Goal: Transaction & Acquisition: Purchase product/service

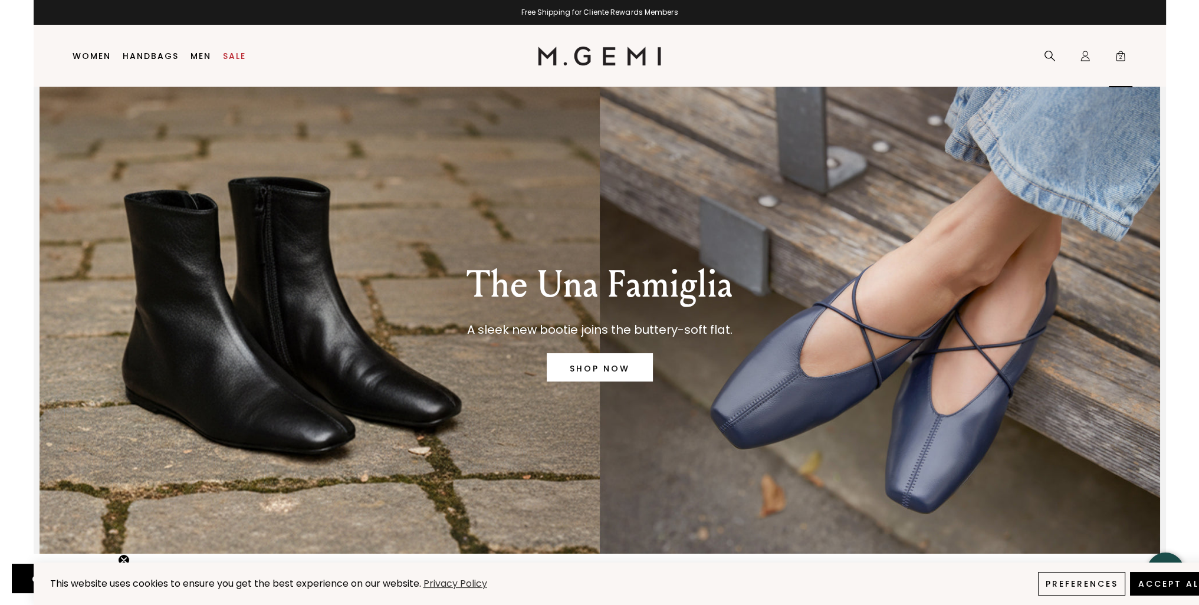
click at [1120, 57] on span "2" at bounding box center [1121, 59] width 12 height 12
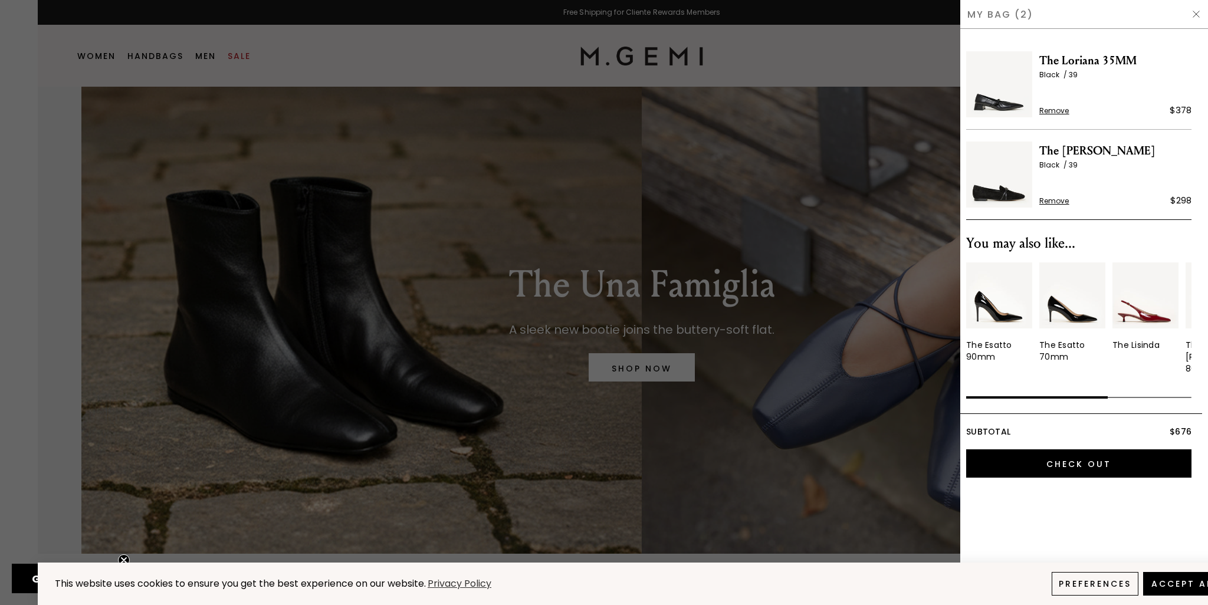
click at [992, 94] on img at bounding box center [999, 84] width 66 height 66
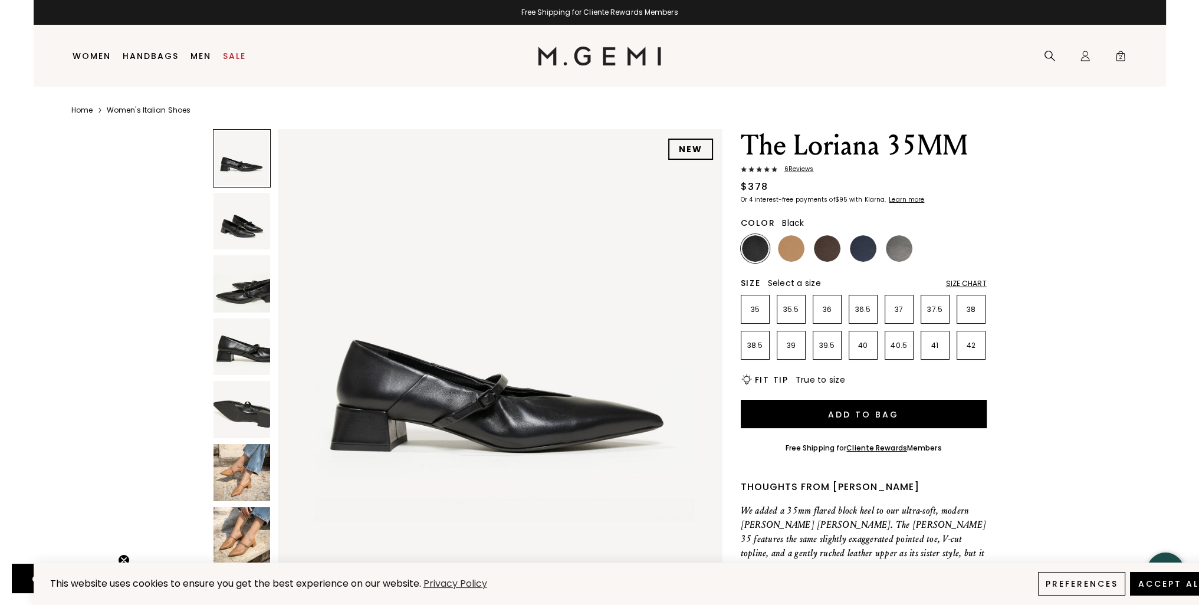
click at [238, 474] on img at bounding box center [242, 472] width 57 height 57
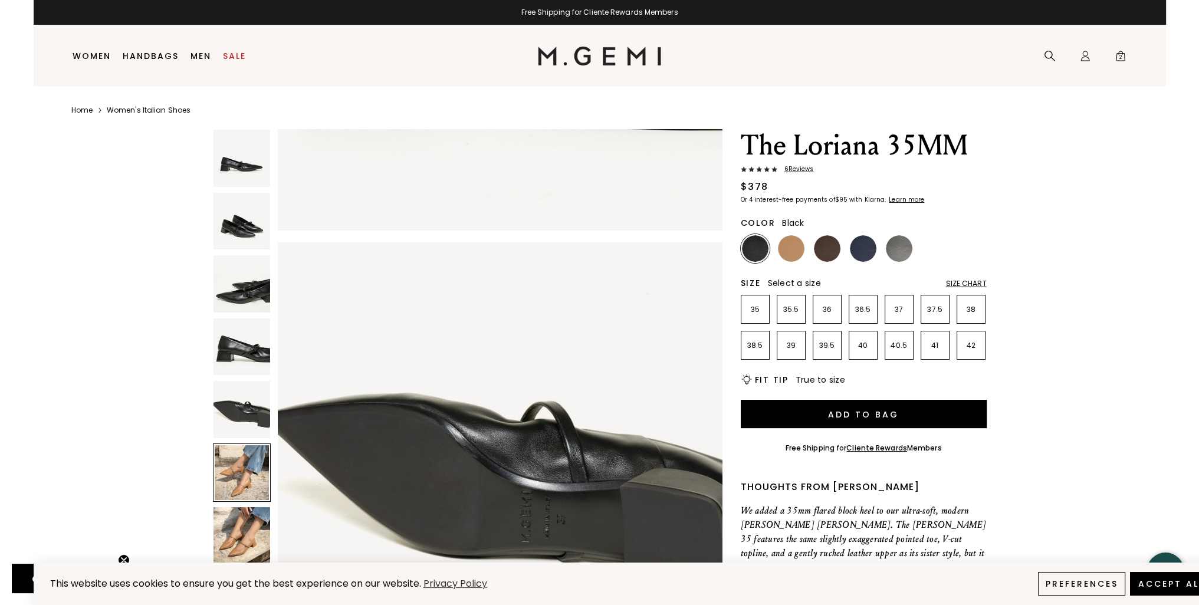
scroll to position [2236, 0]
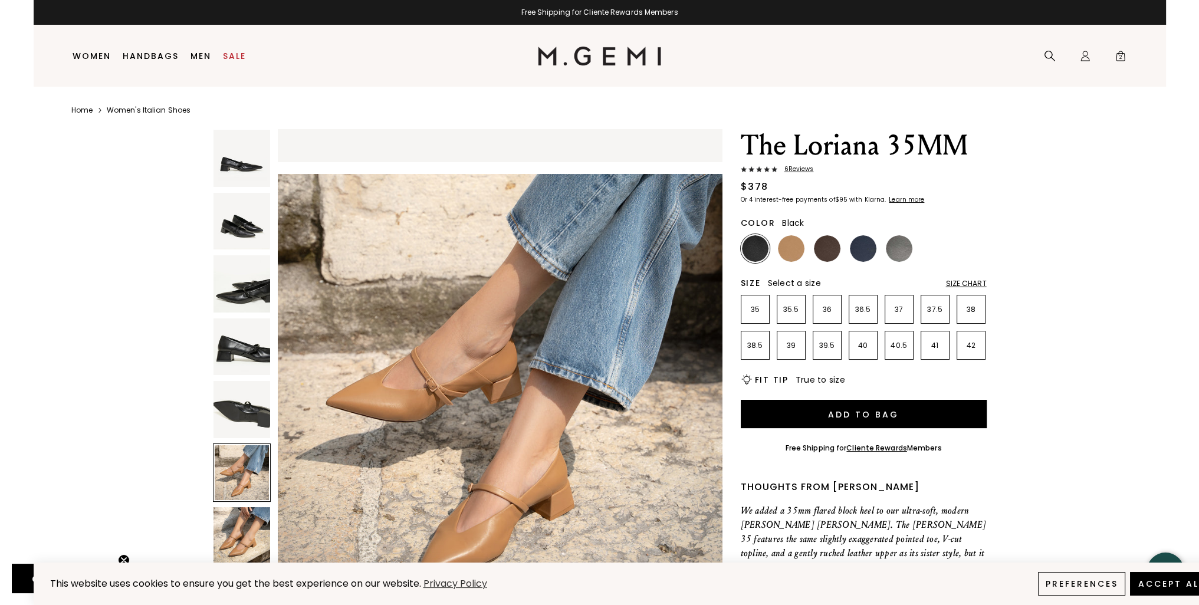
click at [243, 224] on img at bounding box center [242, 221] width 57 height 57
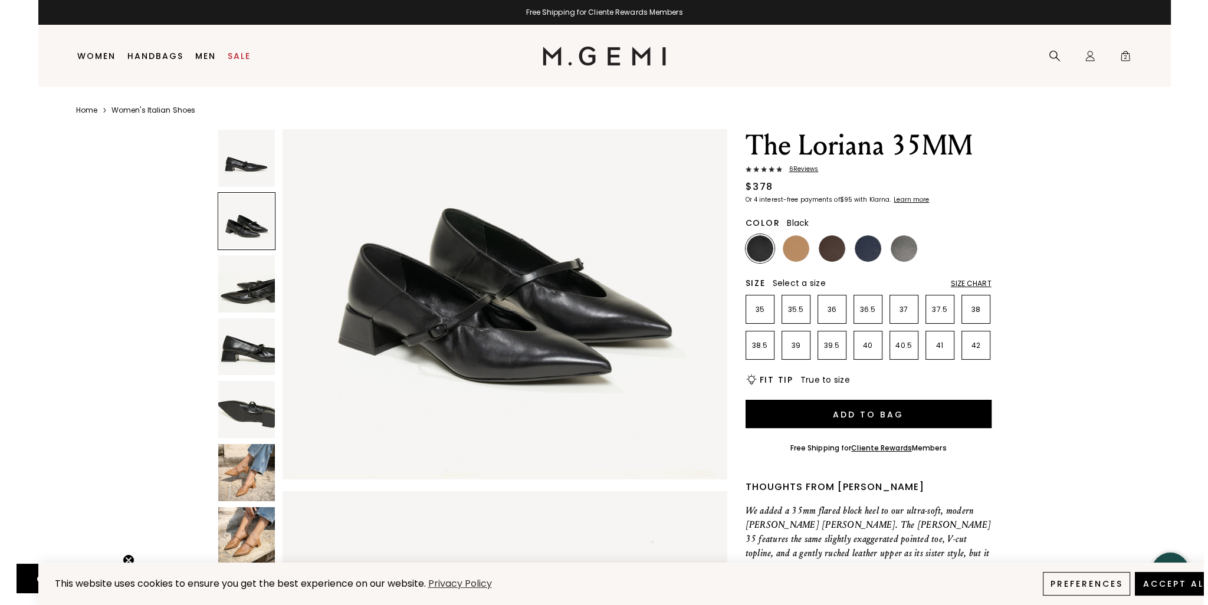
scroll to position [447, 0]
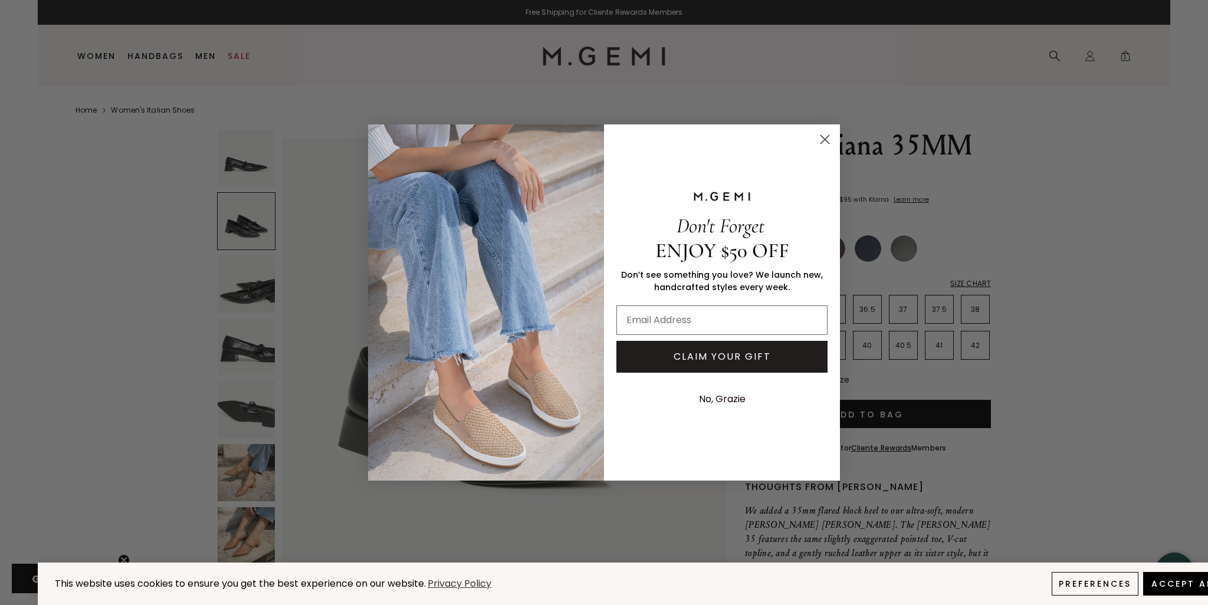
click at [825, 140] on icon "Close dialog" at bounding box center [825, 139] width 8 height 8
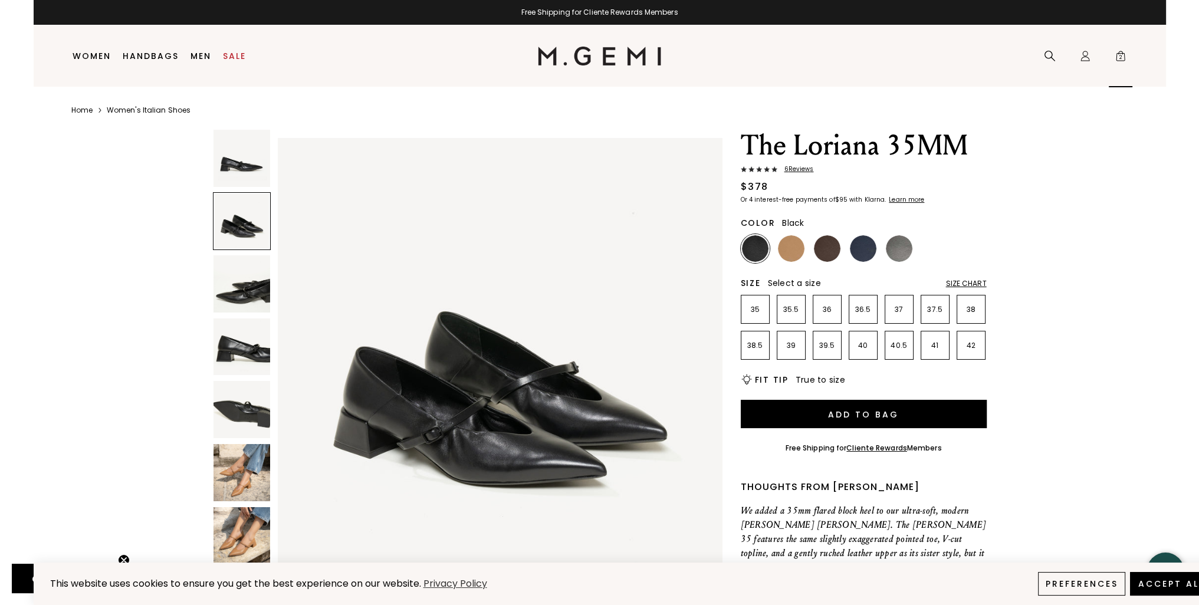
click at [1117, 53] on span "2" at bounding box center [1121, 59] width 12 height 12
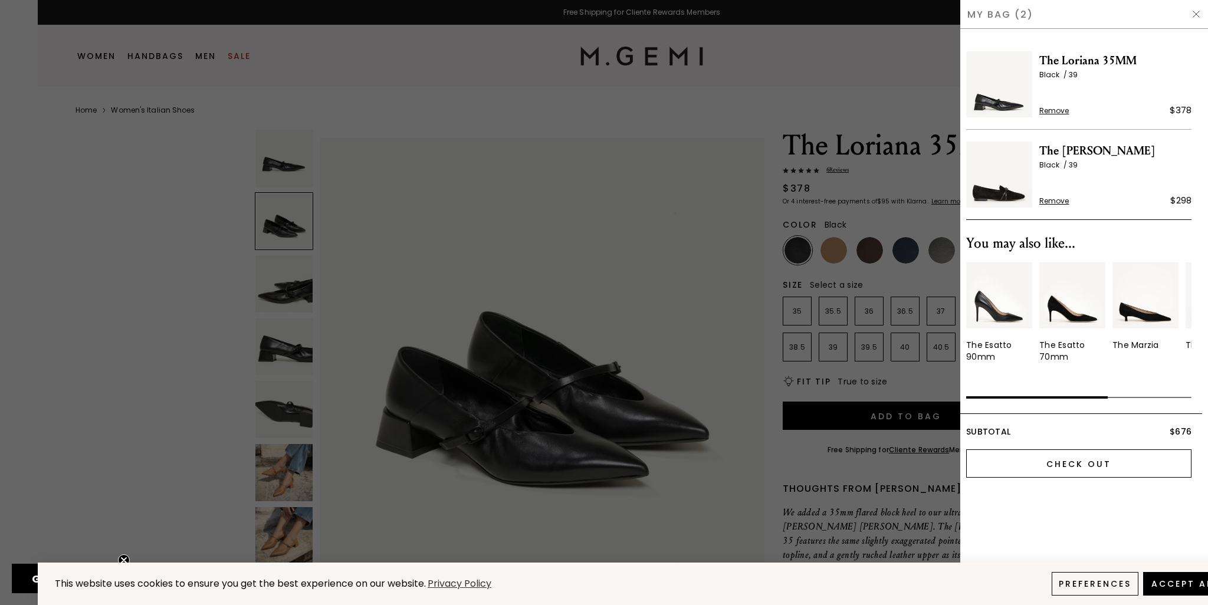
click at [1088, 449] on input "Check Out" at bounding box center [1078, 463] width 225 height 28
